Goal: Information Seeking & Learning: Learn about a topic

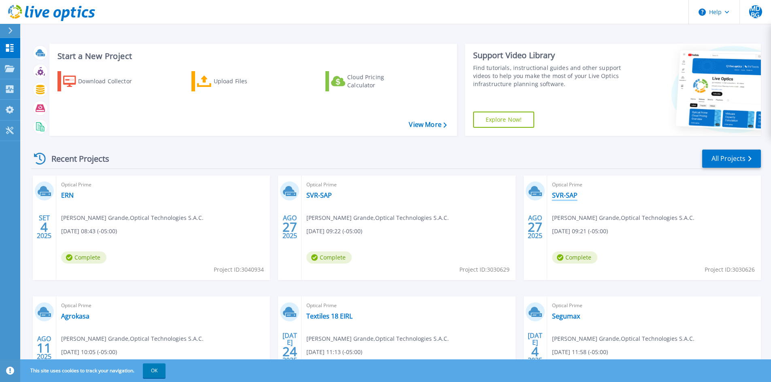
click at [572, 193] on link "SVR-SAP" at bounding box center [564, 195] width 25 height 8
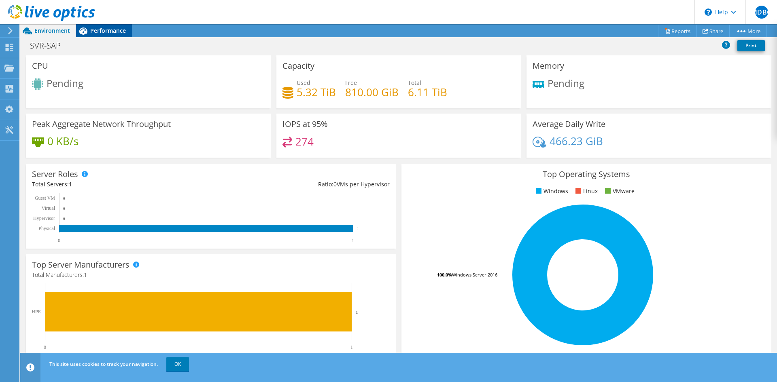
click at [99, 31] on span "Performance" at bounding box center [108, 31] width 36 height 8
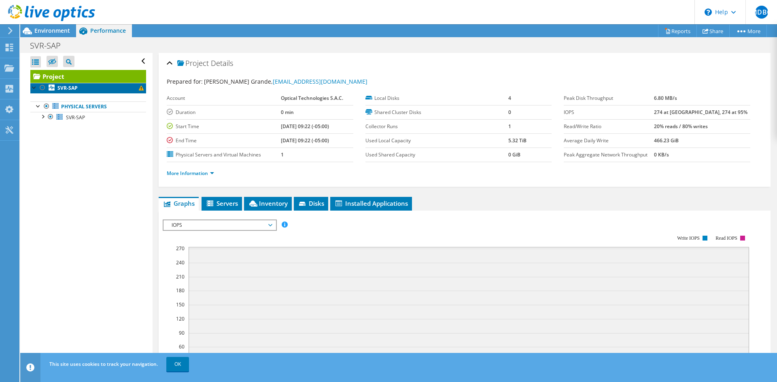
click at [97, 89] on link "SVR-SAP" at bounding box center [88, 88] width 116 height 11
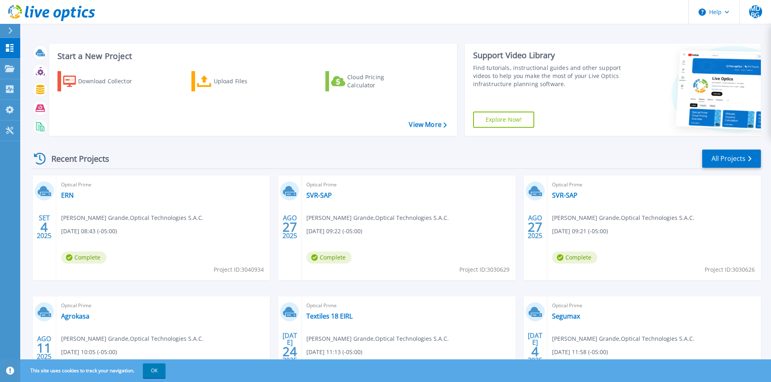
click at [67, 191] on div "Optical Prime ERN [PERSON_NAME] Grande , Optical Technologies S.A.C. [DATE] 08:…" at bounding box center [163, 228] width 214 height 105
click at [68, 194] on link "ERN" at bounding box center [67, 195] width 13 height 8
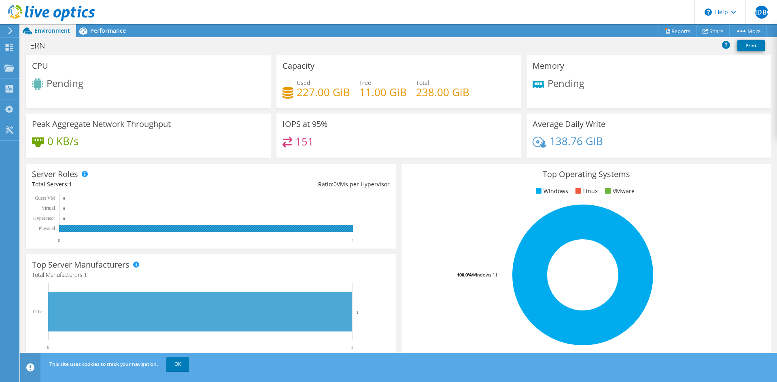
click at [304, 230] on rect at bounding box center [206, 228] width 294 height 7
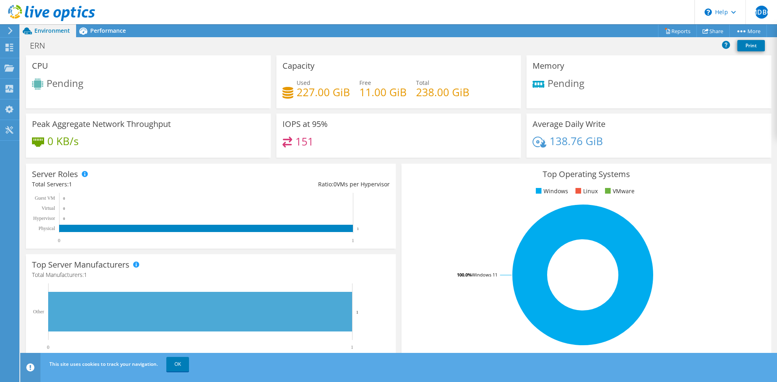
scroll to position [185, 0]
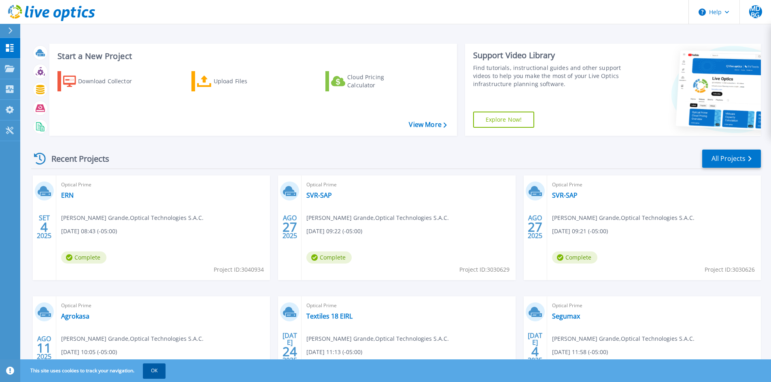
click at [158, 371] on button "OK" at bounding box center [154, 371] width 23 height 15
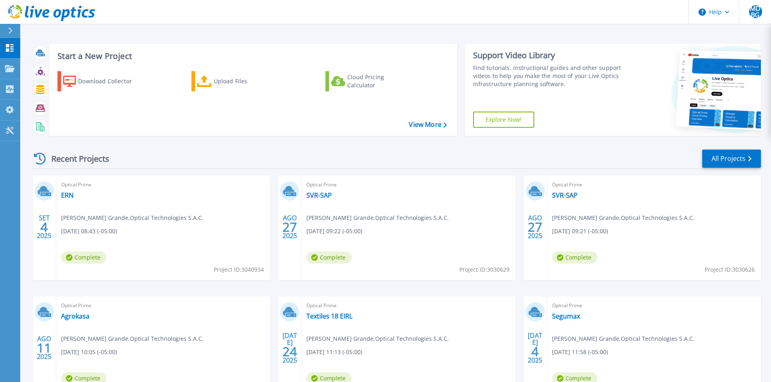
click at [83, 220] on span "Miguel David Bazalar Grande , Optical Technologies S.A.C." at bounding box center [132, 218] width 142 height 9
click at [131, 231] on div "Optical Prime ERN Miguel David Bazalar Grande , Optical Technologies S.A.C. 09/…" at bounding box center [163, 228] width 214 height 105
click at [62, 198] on link "ERN" at bounding box center [67, 195] width 13 height 8
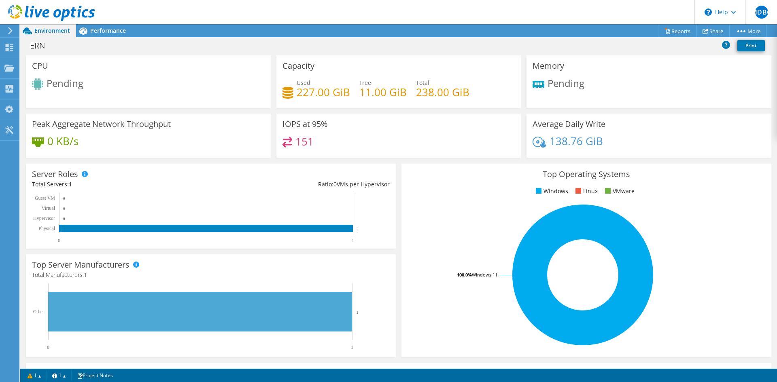
click at [58, 85] on span "Pending" at bounding box center [65, 82] width 37 height 13
click at [150, 93] on div "CPU Pending" at bounding box center [148, 81] width 245 height 53
click at [105, 33] on span "Performance" at bounding box center [108, 31] width 36 height 8
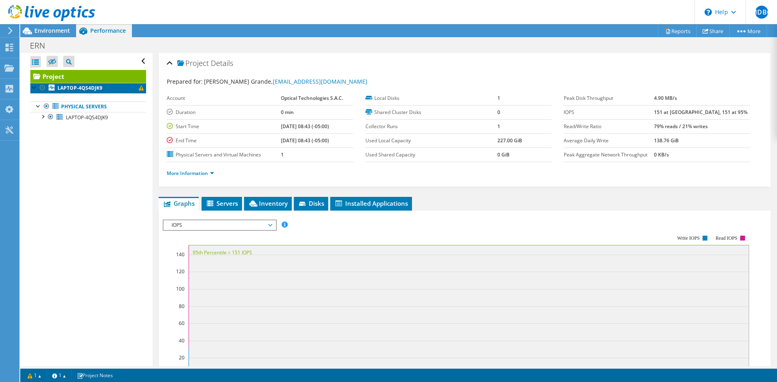
click at [105, 92] on link "LAPTOP-4QS4DJK9" at bounding box center [88, 88] width 116 height 11
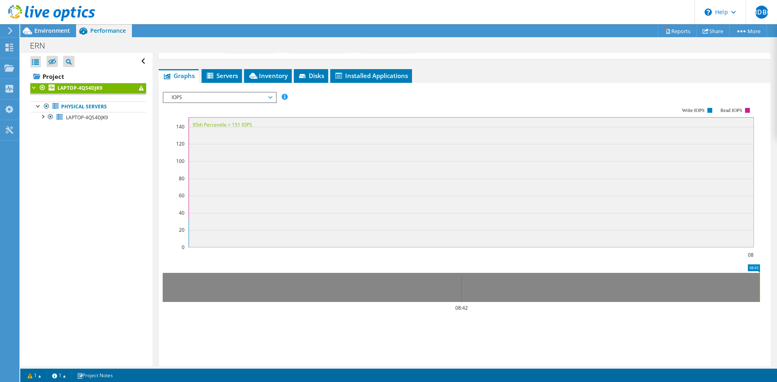
scroll to position [40, 0]
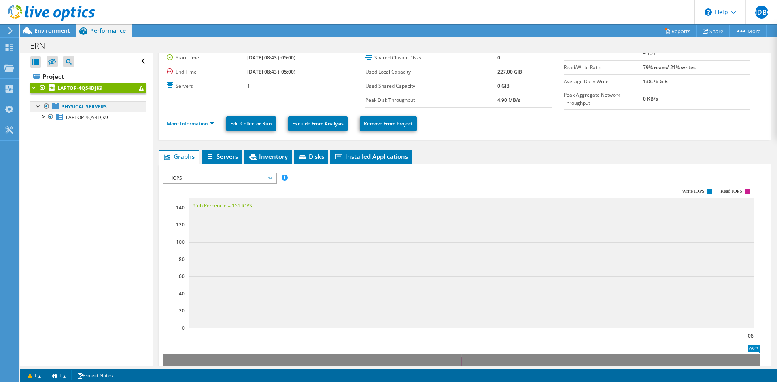
click at [107, 108] on link "Physical Servers" at bounding box center [88, 107] width 116 height 11
click at [102, 119] on span "LAPTOP-4QS4DJK9" at bounding box center [87, 117] width 42 height 7
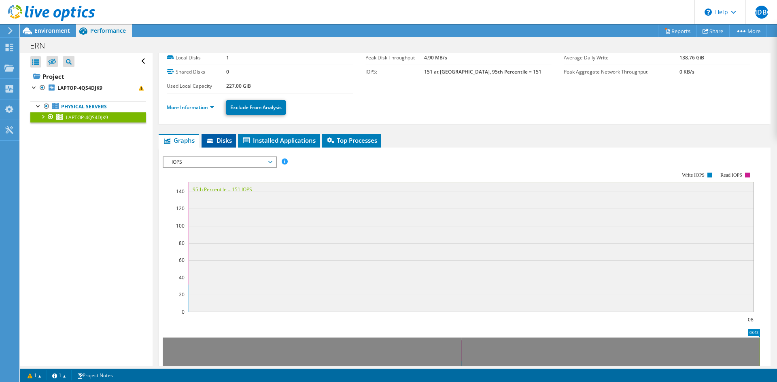
click at [215, 142] on span "Disks" at bounding box center [218, 140] width 26 height 8
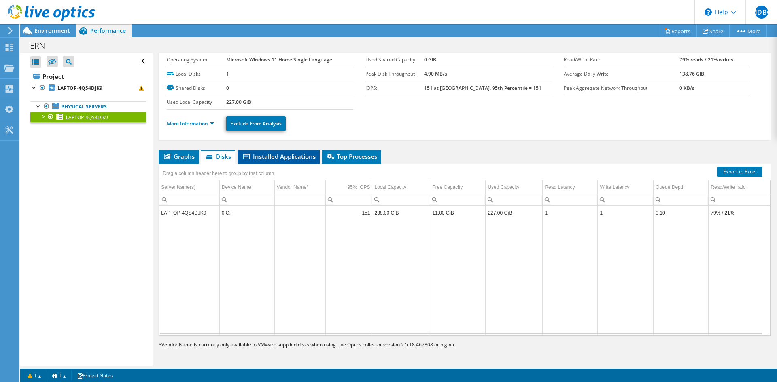
click at [269, 158] on span "Installed Applications" at bounding box center [279, 156] width 74 height 8
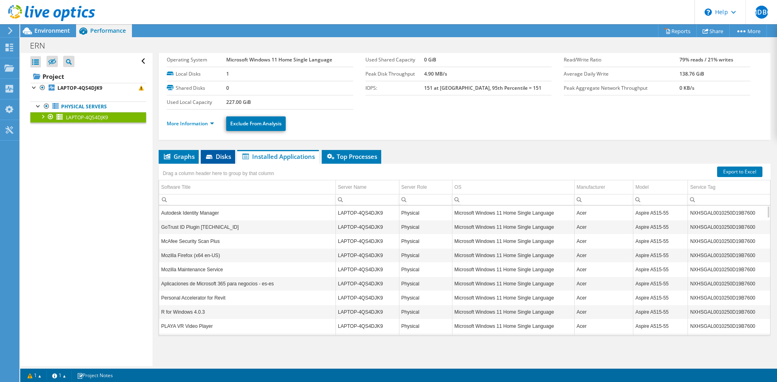
drag, startPoint x: 237, startPoint y: 154, endPoint x: 233, endPoint y: 155, distance: 4.1
click at [236, 154] on ul "Graphs Servers Inventory Hypervisor Disks Cluster Disks Installed Applications" at bounding box center [465, 157] width 612 height 14
click at [219, 155] on span "Disks" at bounding box center [218, 156] width 26 height 8
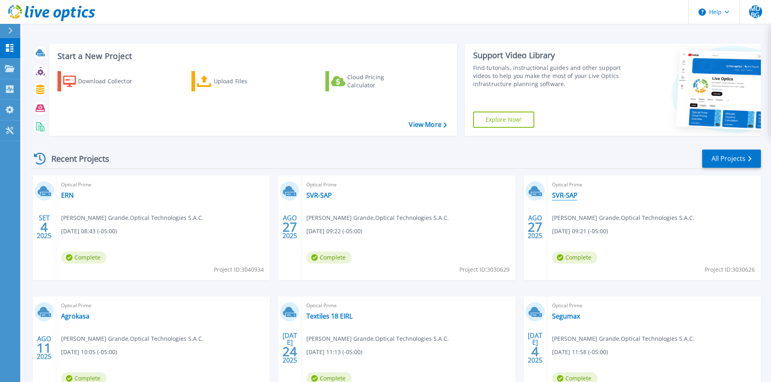
click at [566, 191] on link "SVR-SAP" at bounding box center [564, 195] width 25 height 8
click at [318, 197] on link "SVR-SAP" at bounding box center [318, 195] width 25 height 8
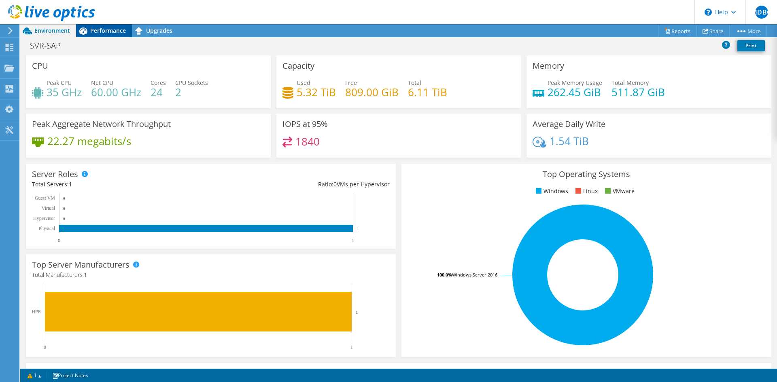
click at [86, 34] on icon at bounding box center [83, 31] width 14 height 14
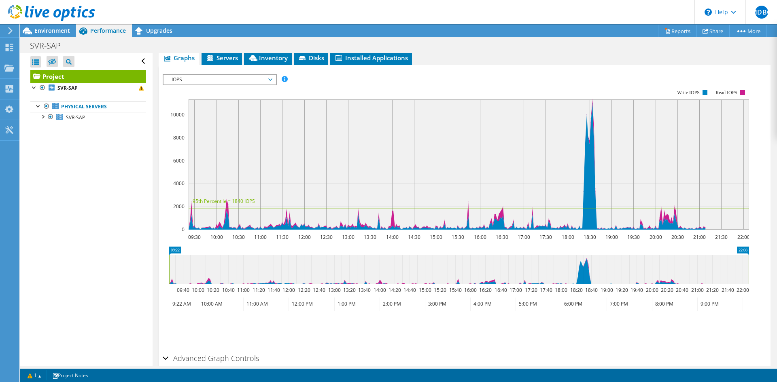
scroll to position [81, 0]
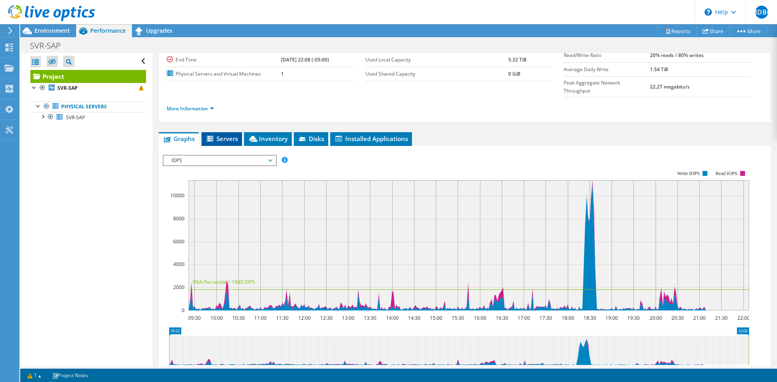
click at [215, 135] on span "Servers" at bounding box center [221, 139] width 32 height 8
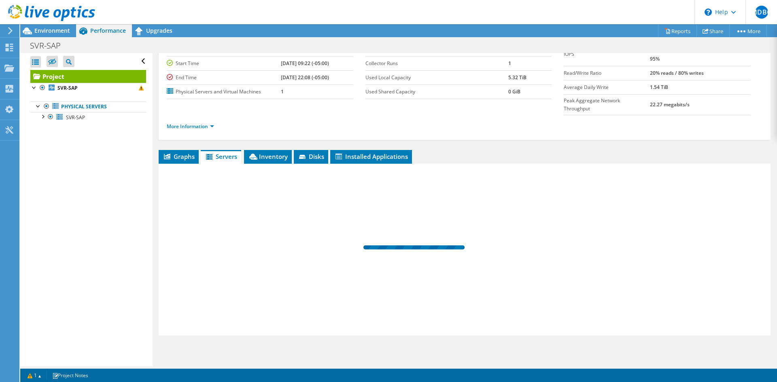
scroll to position [47, 0]
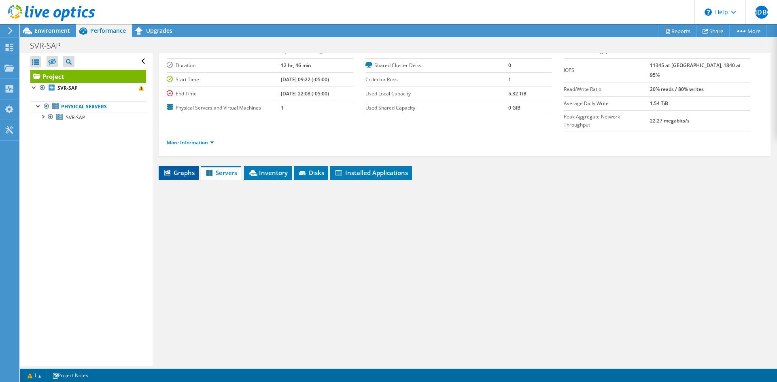
click at [174, 169] on span "Graphs" at bounding box center [179, 173] width 32 height 8
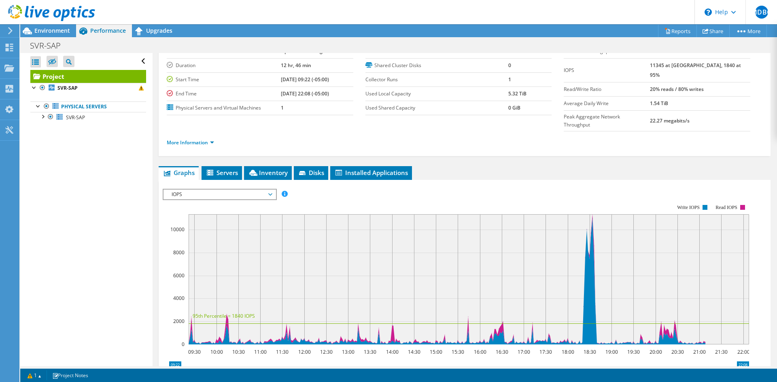
scroll to position [81, 0]
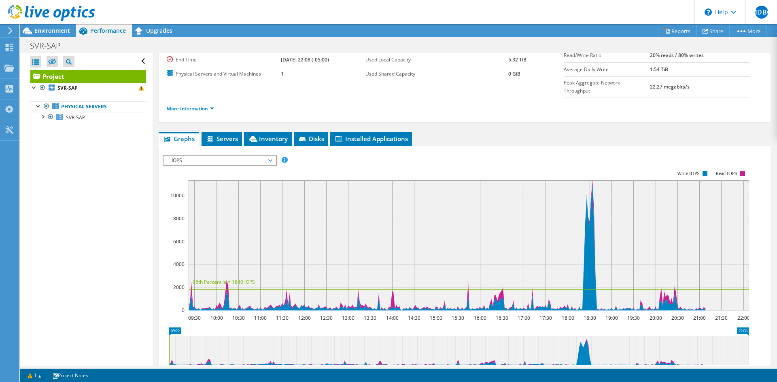
click at [228, 156] on span "IOPS" at bounding box center [219, 161] width 104 height 10
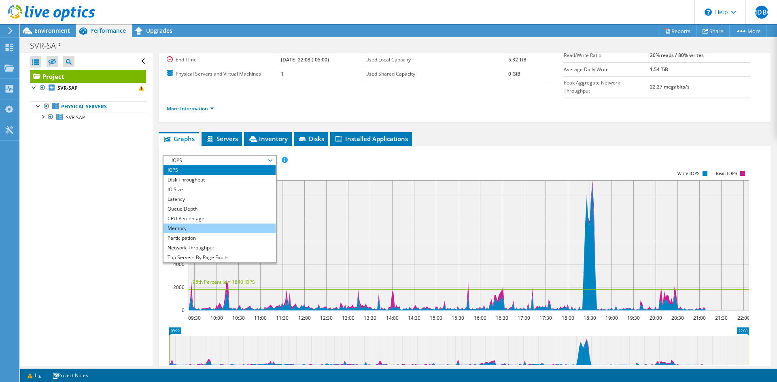
click at [207, 224] on li "Memory" at bounding box center [219, 229] width 112 height 10
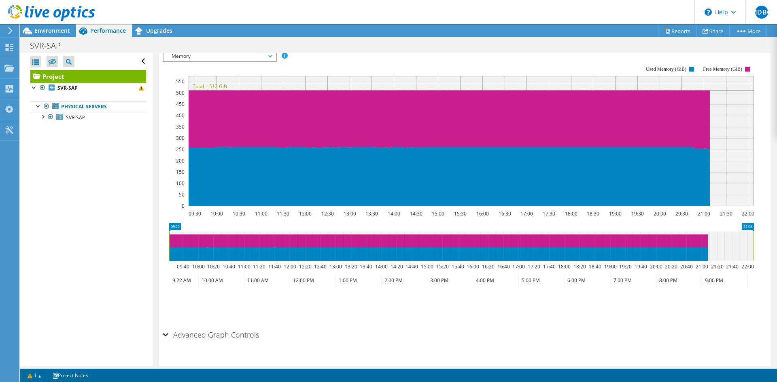
scroll to position [145, 0]
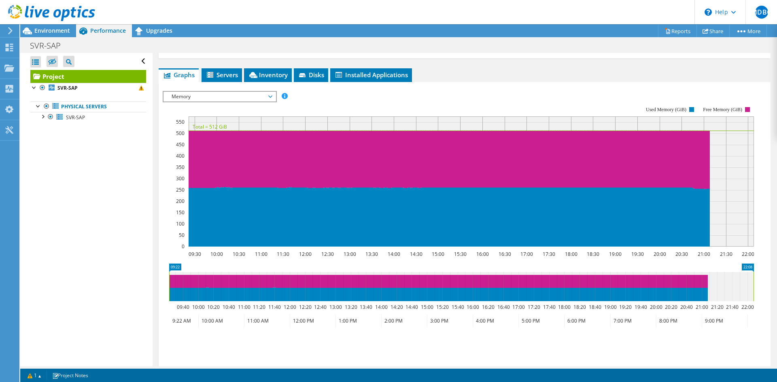
click at [222, 92] on span "Memory" at bounding box center [219, 97] width 104 height 10
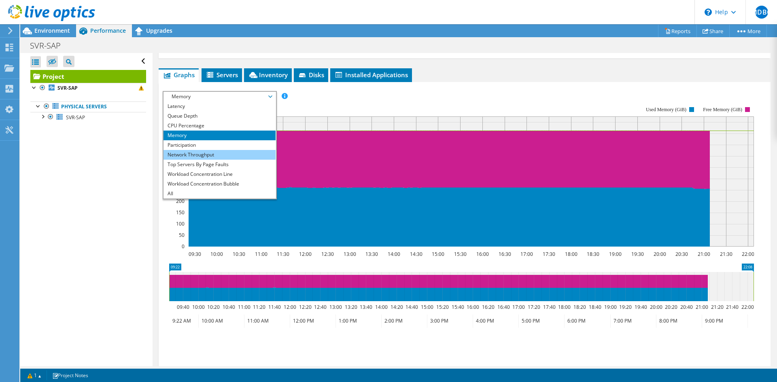
scroll to position [0, 0]
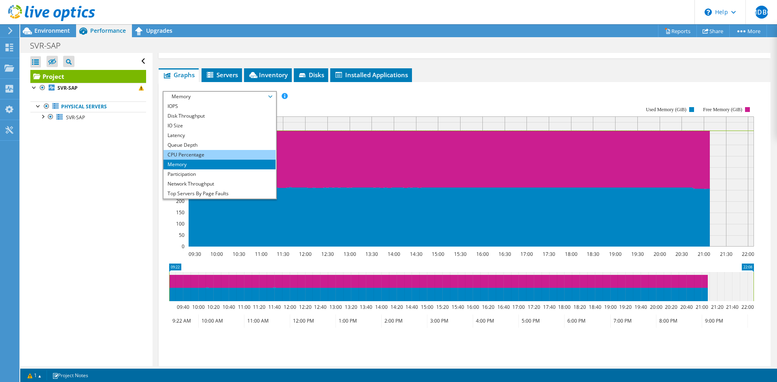
click at [204, 150] on li "CPU Percentage" at bounding box center [219, 155] width 112 height 10
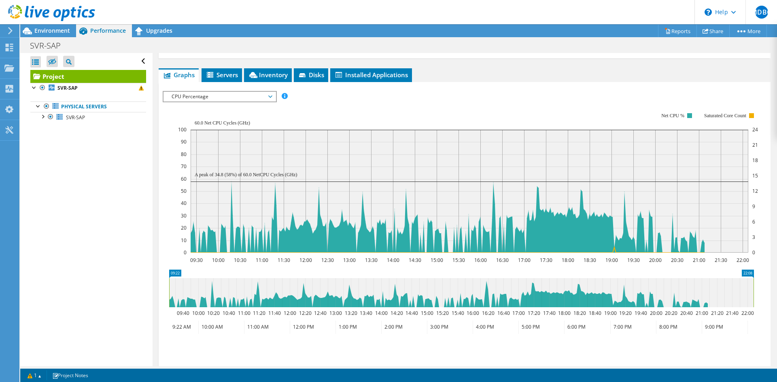
scroll to position [23, 0]
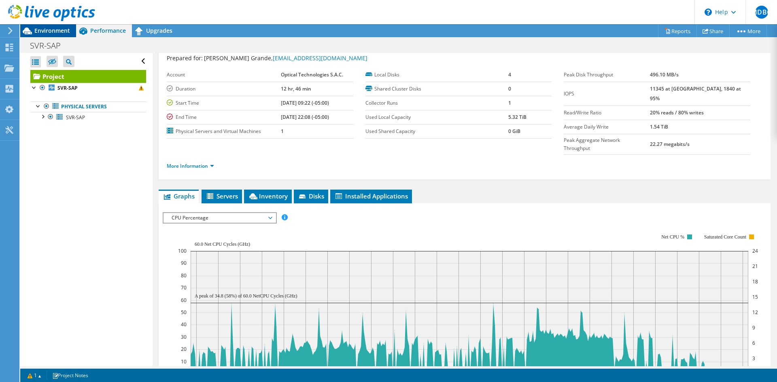
click at [58, 29] on span "Environment" at bounding box center [52, 31] width 36 height 8
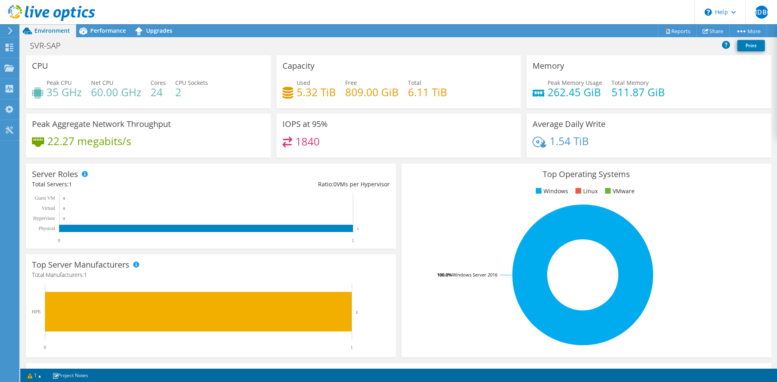
click at [49, 32] on span "Environment" at bounding box center [52, 31] width 36 height 8
click at [95, 29] on span "Performance" at bounding box center [108, 31] width 36 height 8
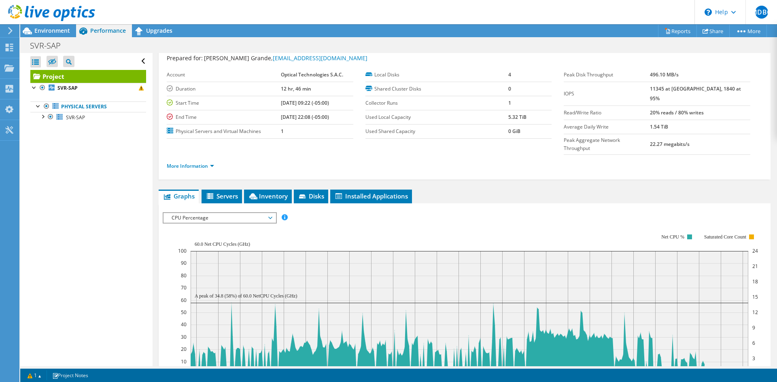
scroll to position [104, 0]
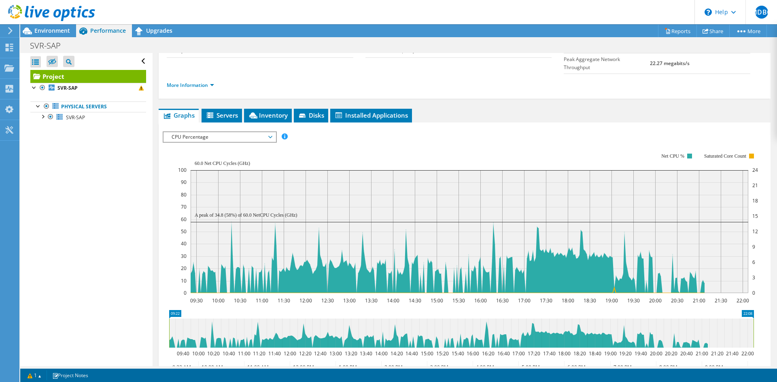
click at [202, 132] on span "CPU Percentage" at bounding box center [219, 137] width 104 height 10
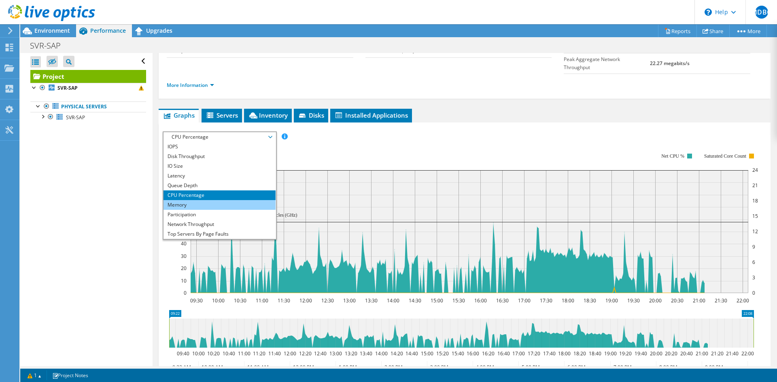
click at [200, 200] on li "Memory" at bounding box center [219, 205] width 112 height 10
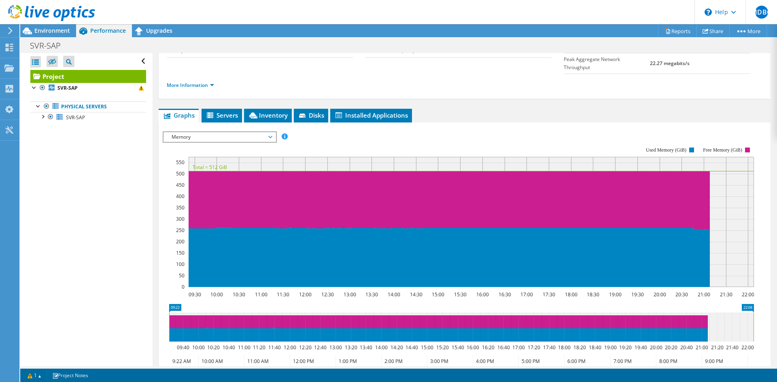
click at [243, 132] on span "Memory" at bounding box center [219, 137] width 104 height 10
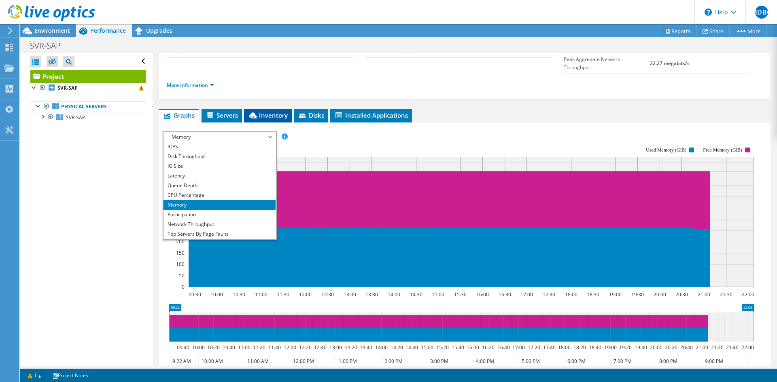
click at [267, 111] on span "Inventory" at bounding box center [268, 115] width 40 height 8
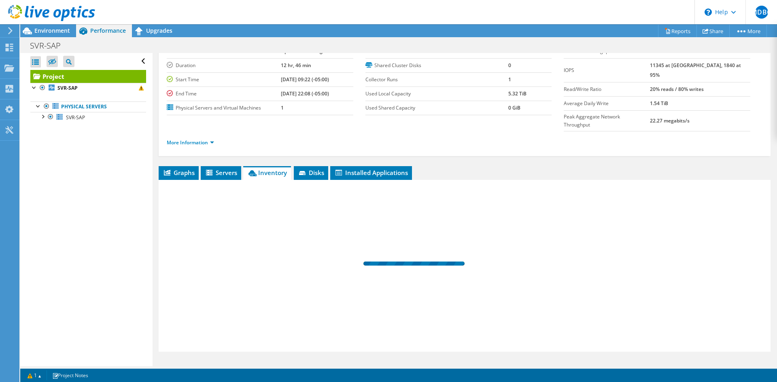
click at [218, 96] on label "End Time" at bounding box center [224, 94] width 114 height 8
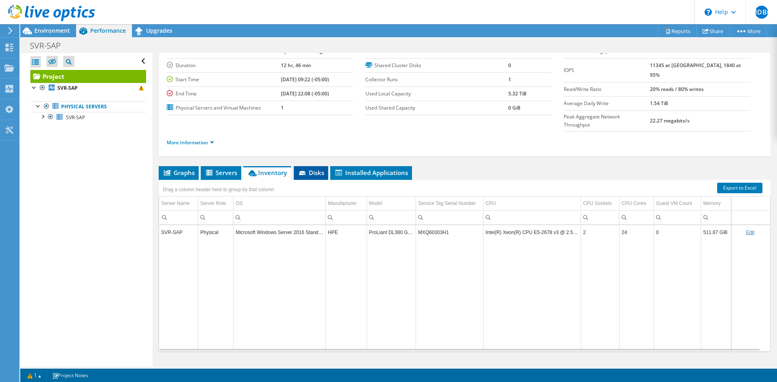
click at [311, 169] on span "Disks" at bounding box center [311, 173] width 26 height 8
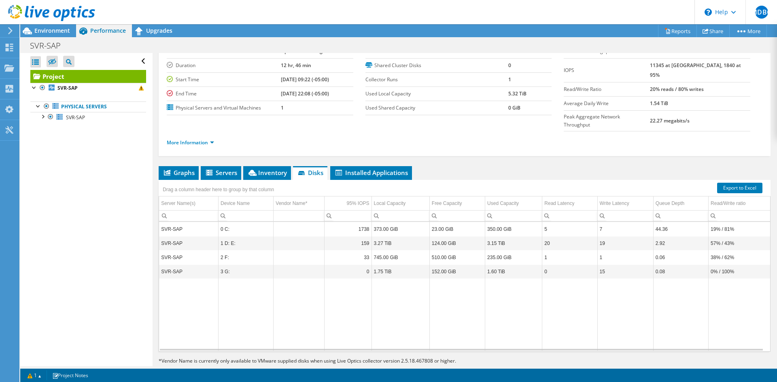
click at [62, 74] on link "Project" at bounding box center [88, 76] width 116 height 13
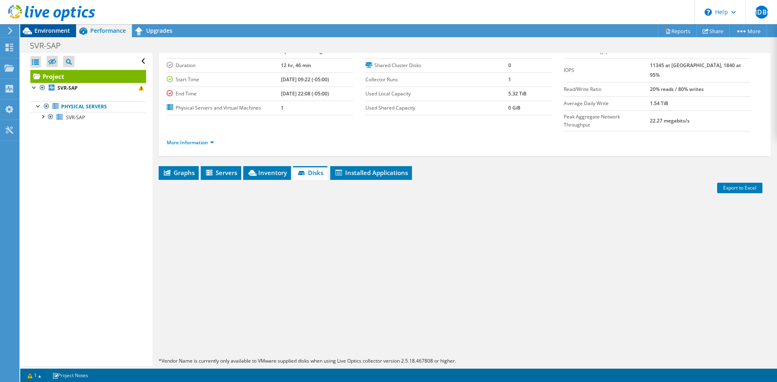
click at [54, 33] on span "Environment" at bounding box center [52, 31] width 36 height 8
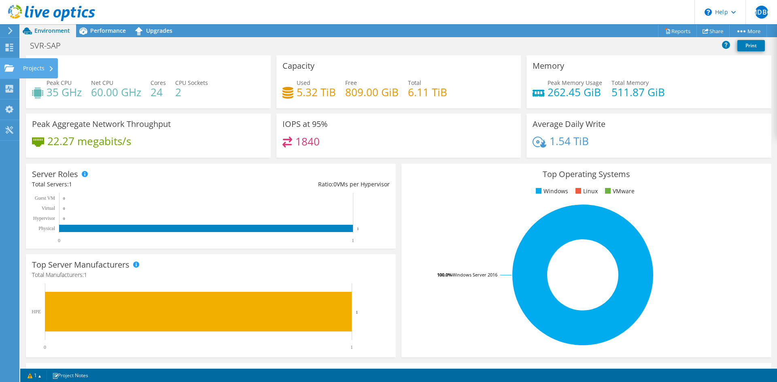
click at [5, 68] on icon at bounding box center [9, 68] width 10 height 8
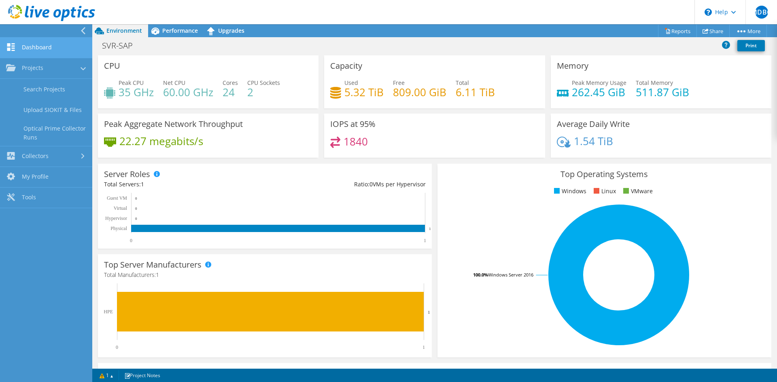
click at [35, 42] on link "Dashboard" at bounding box center [46, 48] width 92 height 21
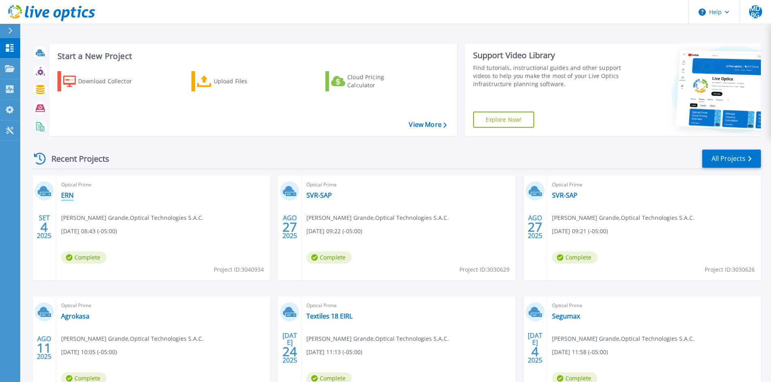
click at [68, 195] on link "ERN" at bounding box center [67, 195] width 13 height 8
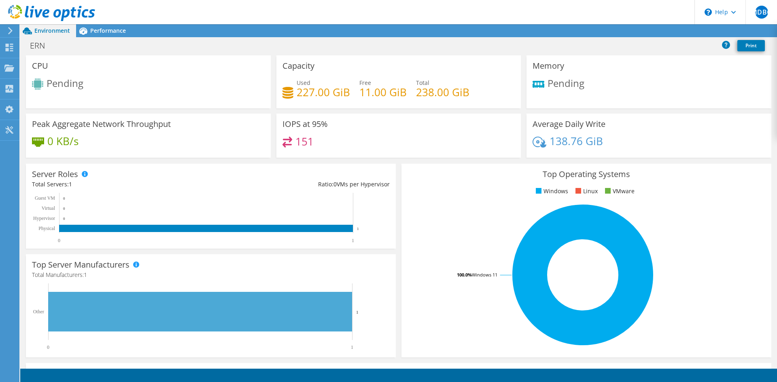
drag, startPoint x: 374, startPoint y: 201, endPoint x: 367, endPoint y: 199, distance: 7.7
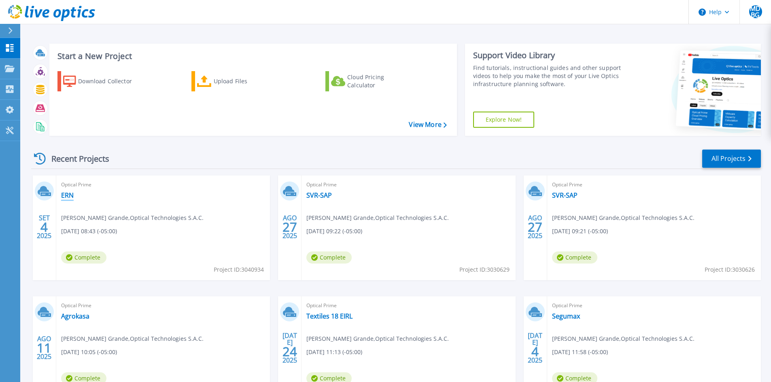
click at [67, 195] on link "ERN" at bounding box center [67, 195] width 13 height 8
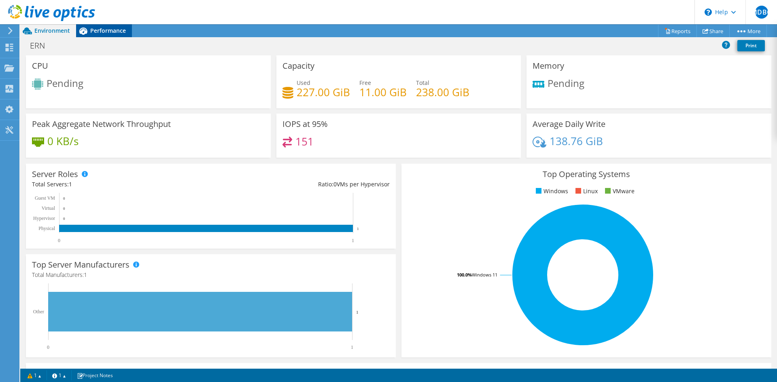
click at [96, 34] on div "Performance" at bounding box center [104, 30] width 56 height 13
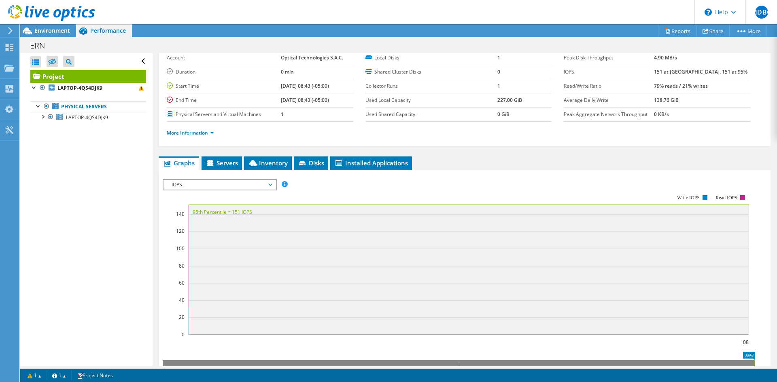
scroll to position [81, 0]
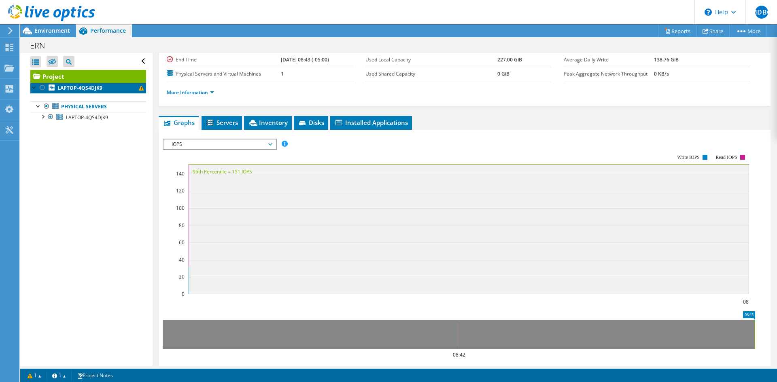
click at [87, 91] on b "LAPTOP-4QS4DJK9" at bounding box center [79, 88] width 45 height 7
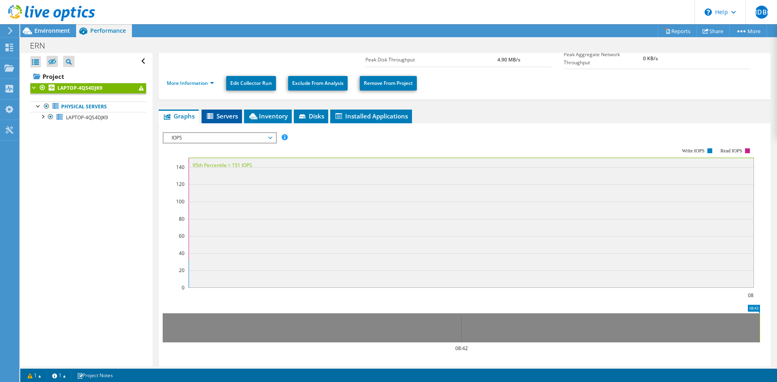
click at [219, 113] on span "Servers" at bounding box center [221, 116] width 32 height 8
